Goal: Task Accomplishment & Management: Use online tool/utility

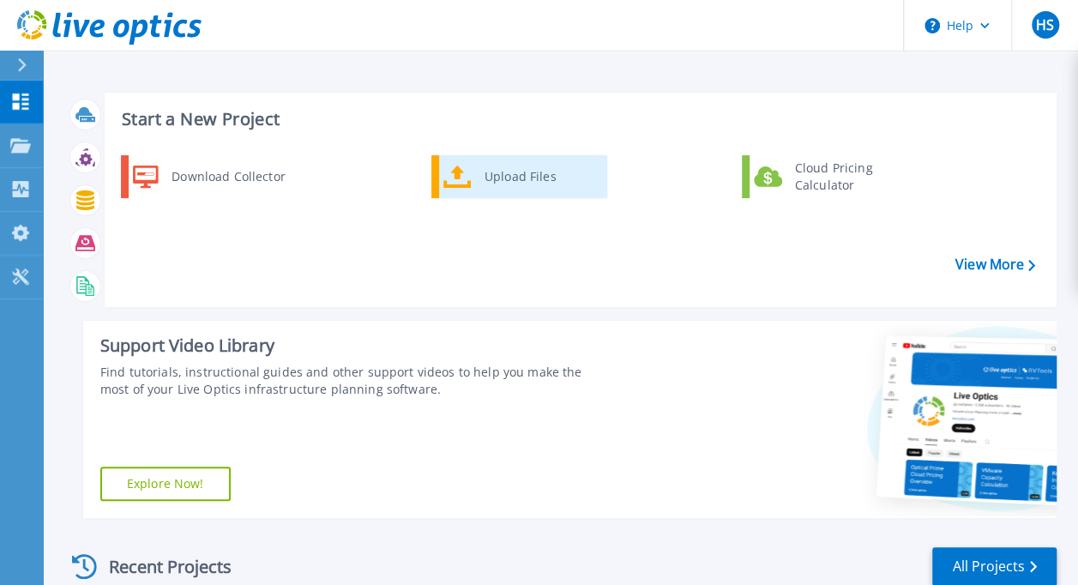
click at [491, 177] on div "Upload Files" at bounding box center [539, 176] width 127 height 34
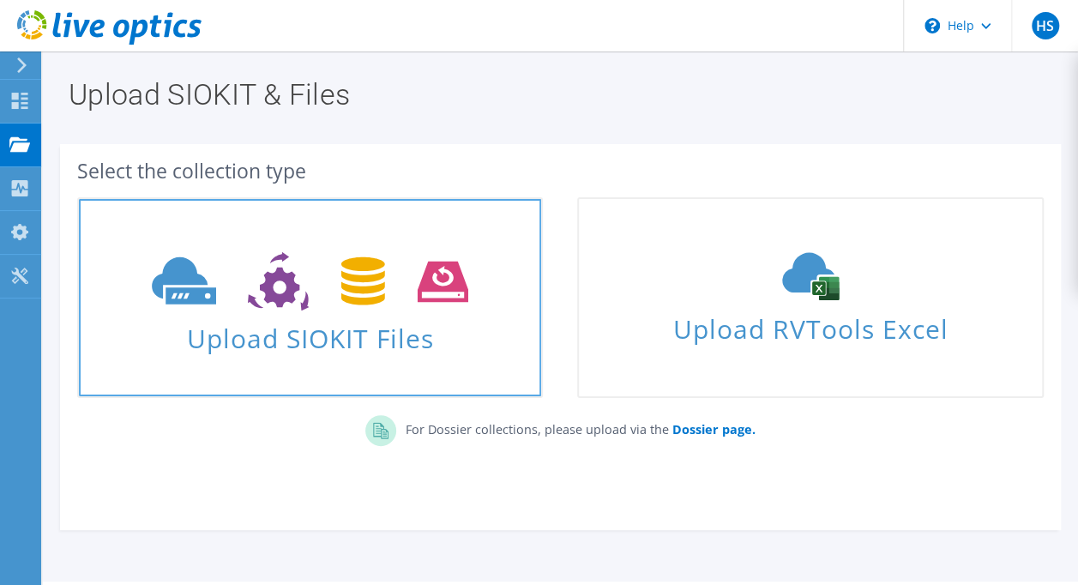
click at [310, 334] on span "Upload SIOKIT Files" at bounding box center [310, 333] width 462 height 37
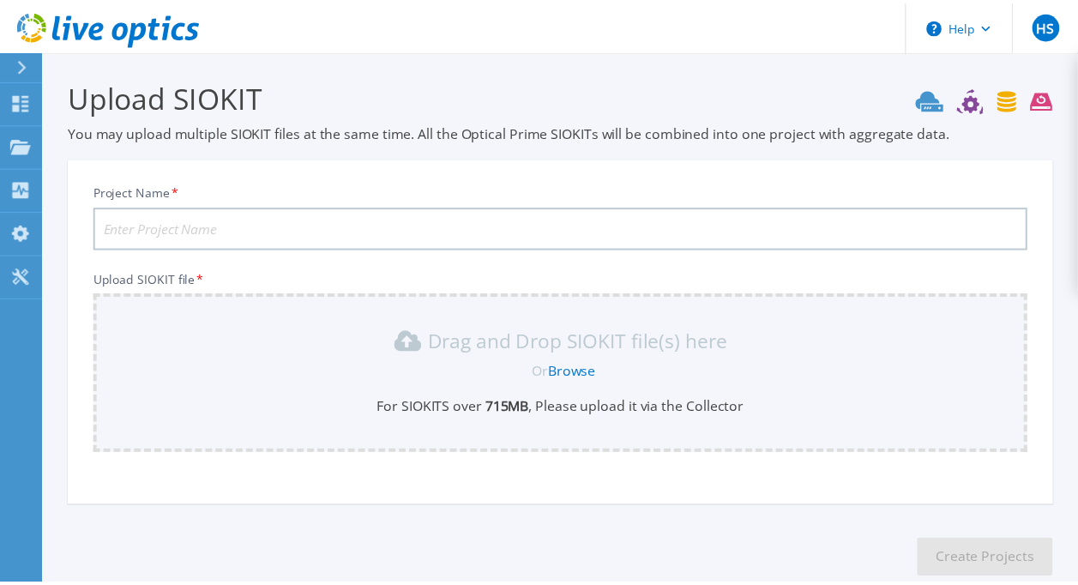
scroll to position [98, 0]
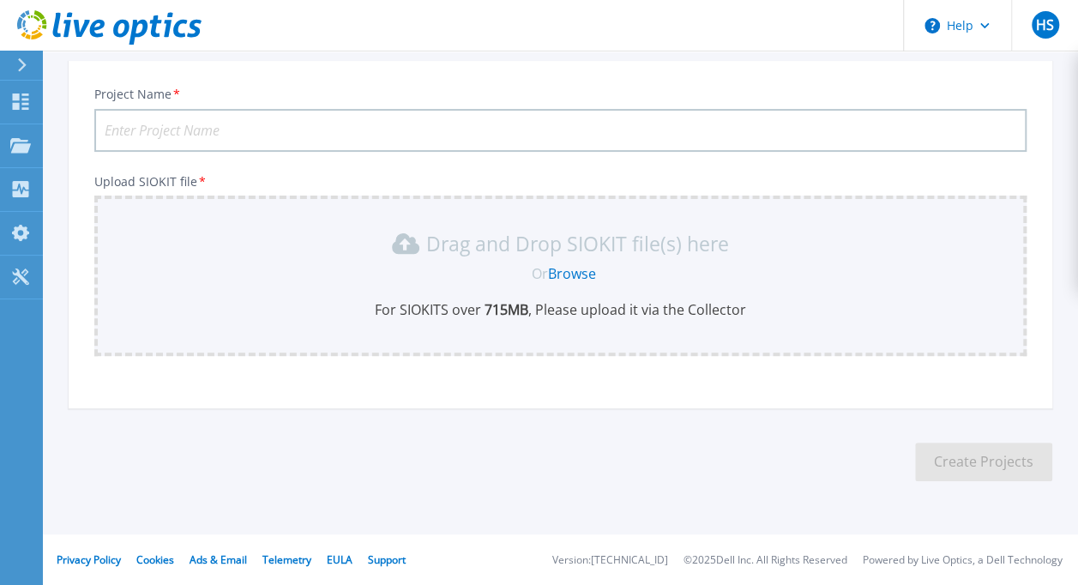
click at [235, 132] on input "Project Name *" at bounding box center [560, 130] width 932 height 43
type input "RisingEdgeGroupOct2025"
click at [567, 273] on link "Browse" at bounding box center [572, 273] width 48 height 19
click at [598, 31] on header "Help HS End User [PERSON_NAME] [PERSON_NAME][EMAIL_ADDRESS][DOMAIN_NAME] Java H…" at bounding box center [539, 25] width 1078 height 51
click at [585, 267] on link "Browse" at bounding box center [572, 273] width 48 height 19
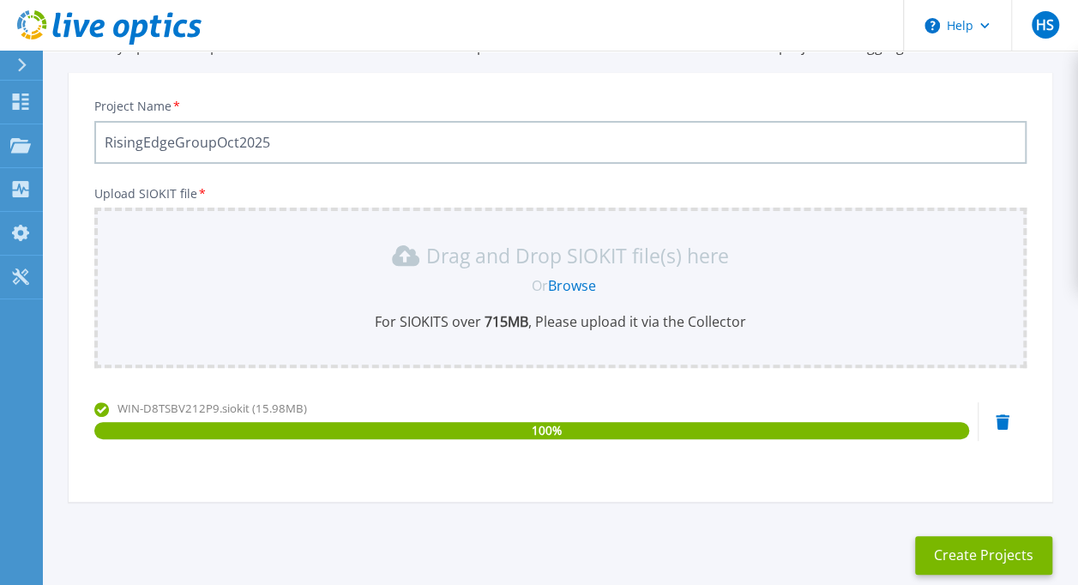
scroll to position [171, 0]
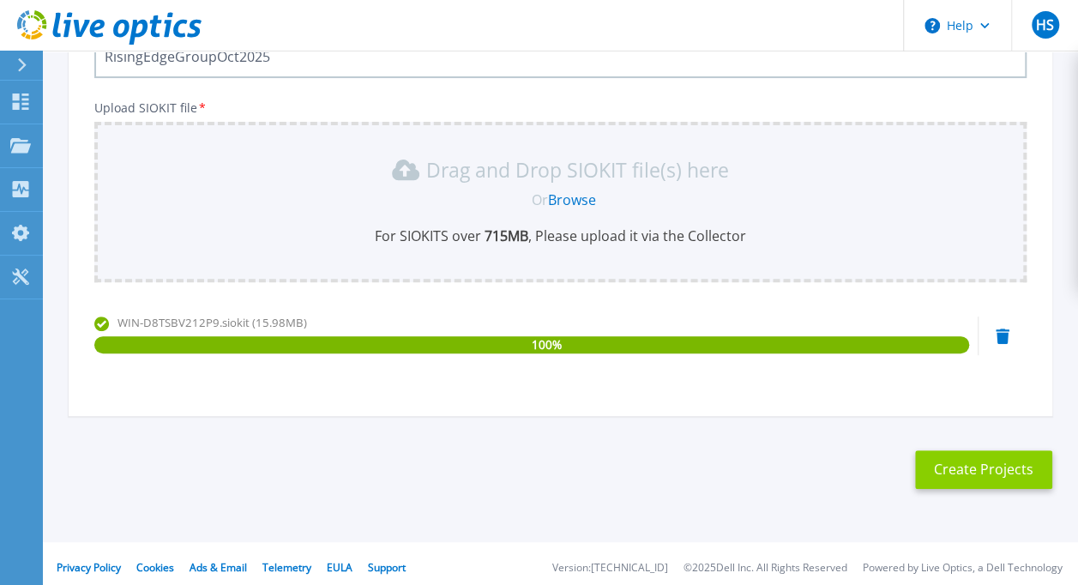
click at [952, 463] on button "Create Projects" at bounding box center [983, 469] width 137 height 39
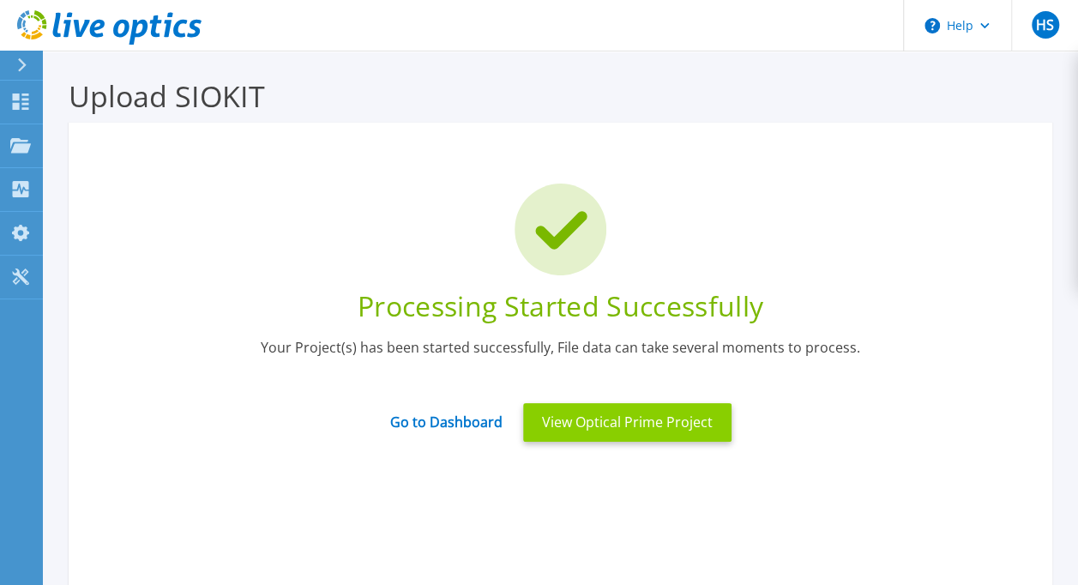
scroll to position [86, 0]
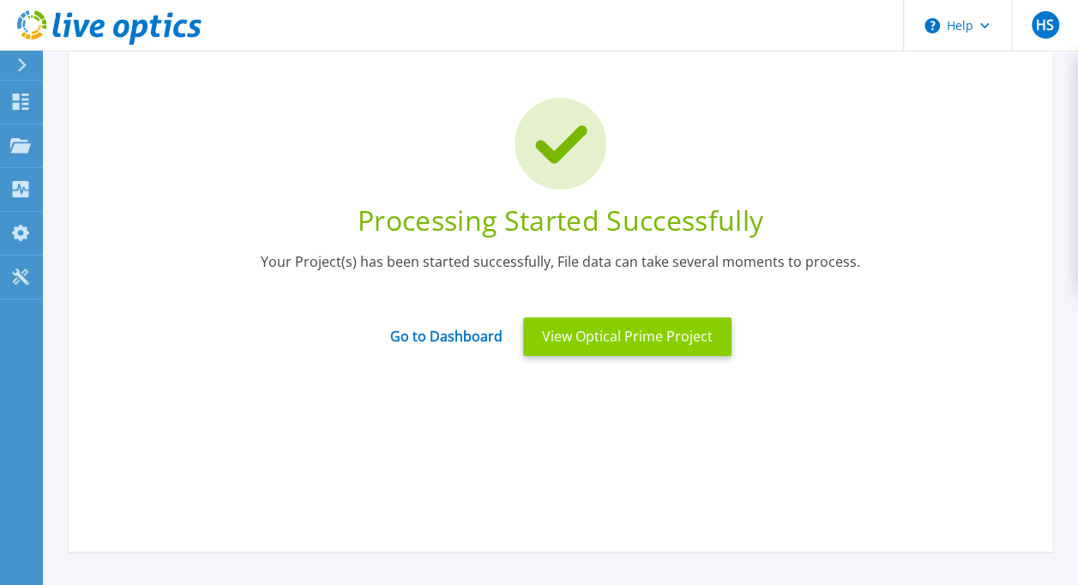
click at [645, 345] on button "View Optical Prime Project" at bounding box center [627, 336] width 208 height 39
